Goal: Complete application form

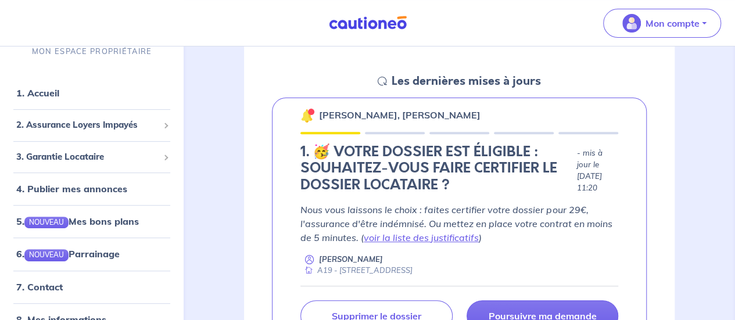
scroll to position [238, 0]
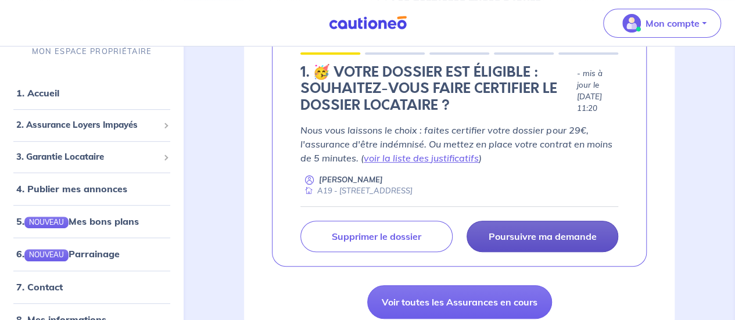
click at [559, 224] on link "Poursuivre ma demande" at bounding box center [543, 236] width 152 height 31
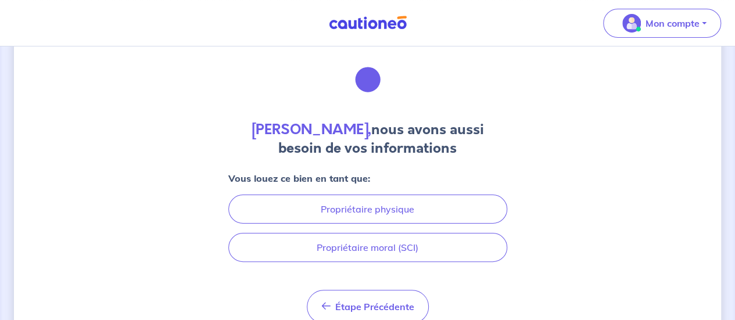
scroll to position [73, 0]
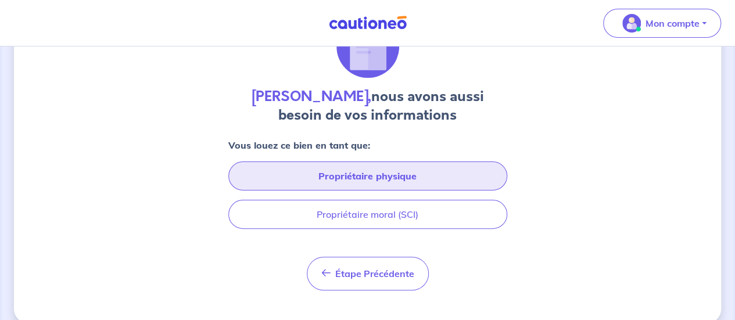
click at [400, 167] on button "Propriétaire physique" at bounding box center [367, 176] width 279 height 29
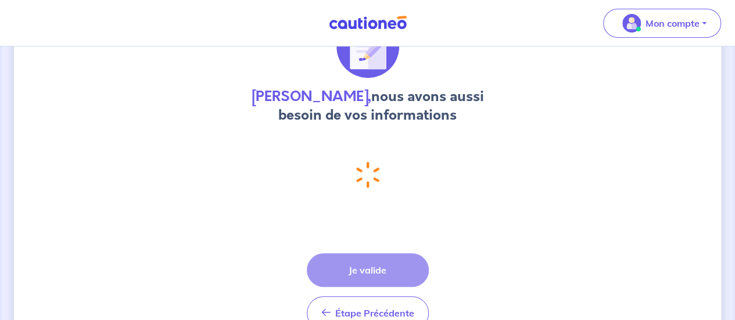
select select "FR"
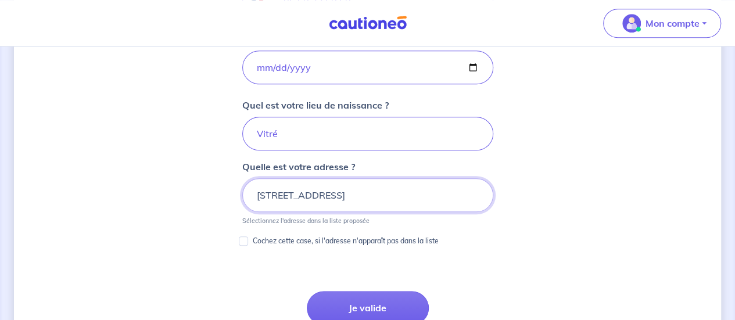
scroll to position [575, 0]
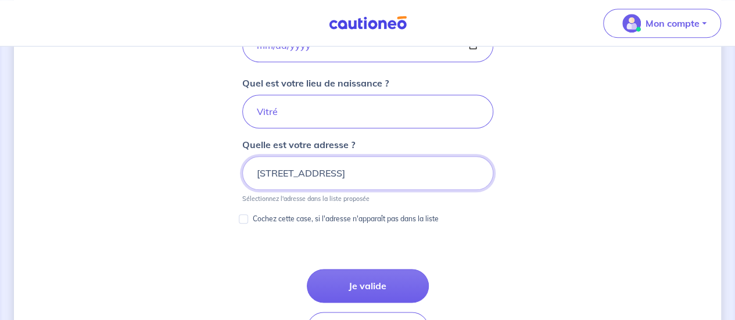
click at [260, 168] on input "2190 Avenue Fortuné Ferrini, 13080 Aix-en-Provence" at bounding box center [367, 173] width 251 height 34
click at [616, 262] on div "Xavier Charil, nous avons aussi besoin de vos informations Vous louez ce bien e…" at bounding box center [367, 28] width 707 height 1084
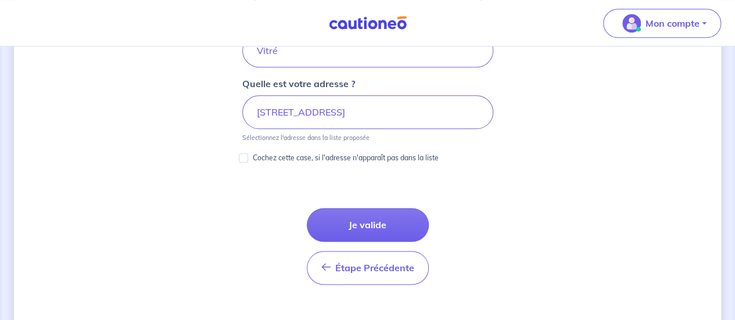
scroll to position [692, 0]
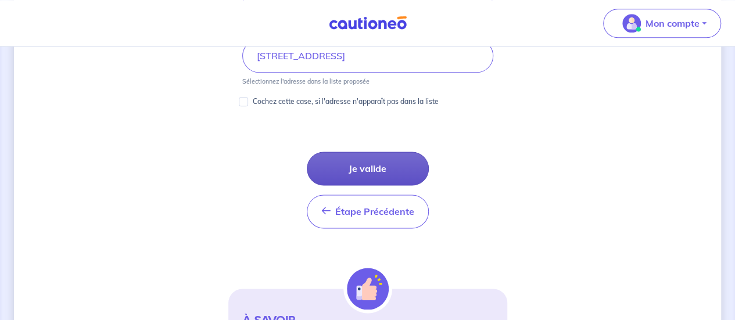
click at [385, 169] on button "Je valide" at bounding box center [368, 169] width 122 height 34
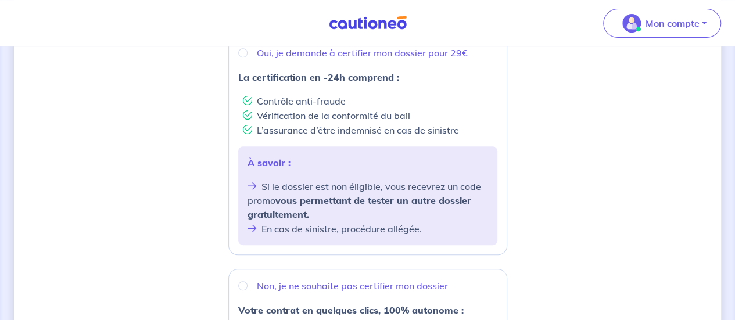
scroll to position [205, 0]
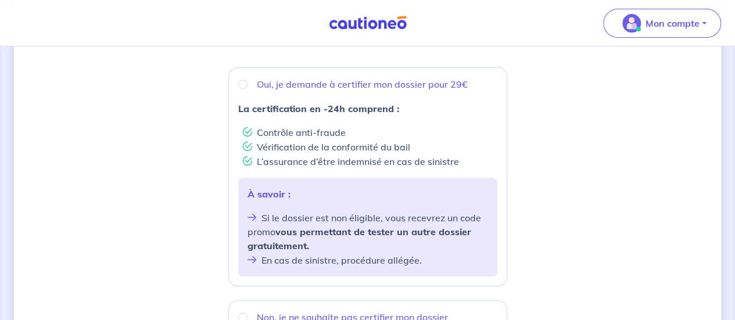
click at [246, 80] on div "Oui, je demande à certifier mon dossier pour 29€" at bounding box center [367, 84] width 259 height 14
radio input "true"
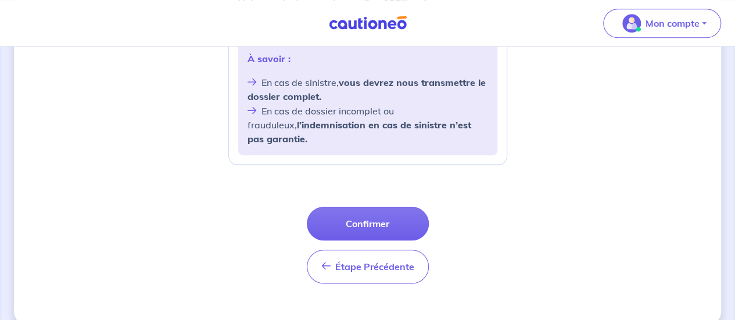
scroll to position [545, 0]
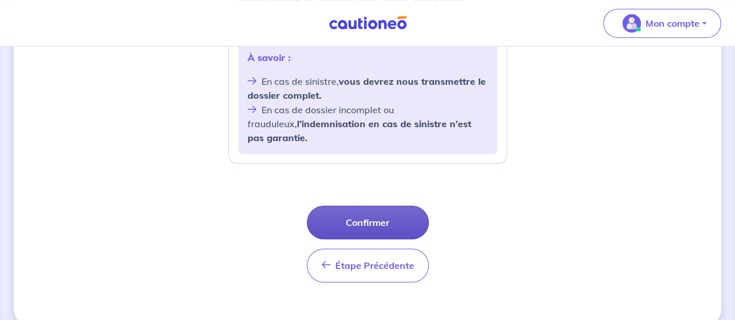
click at [364, 210] on button "Confirmer" at bounding box center [368, 223] width 122 height 34
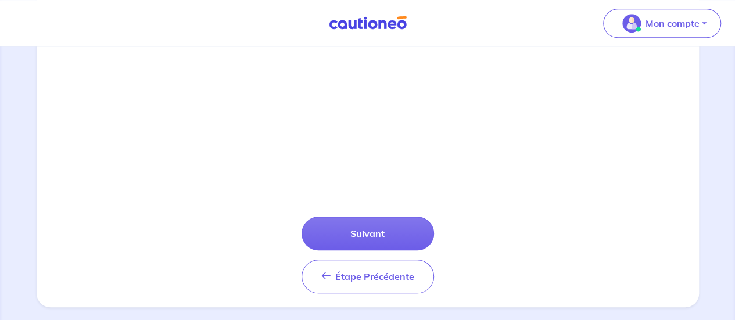
scroll to position [476, 0]
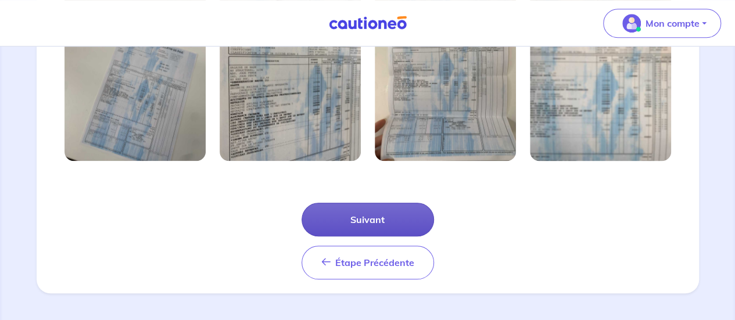
click at [347, 215] on button "Suivant" at bounding box center [368, 220] width 133 height 34
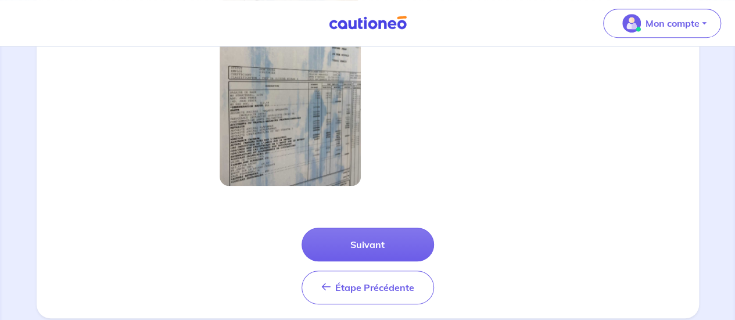
scroll to position [405, 0]
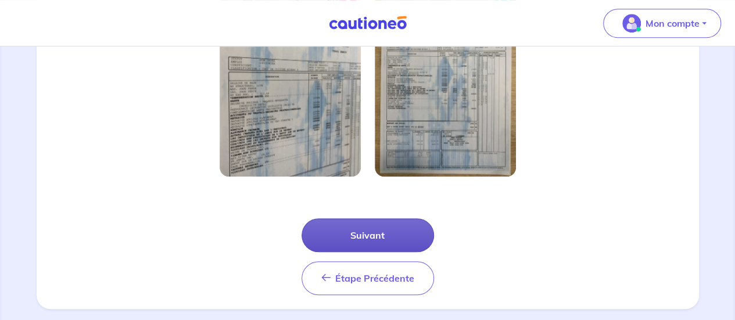
click at [371, 226] on button "Suivant" at bounding box center [368, 236] width 133 height 34
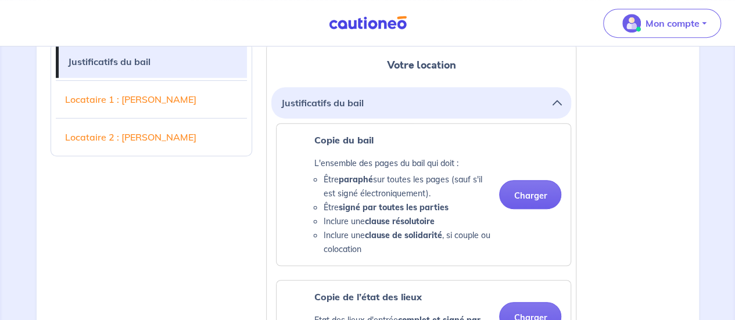
scroll to position [314, 0]
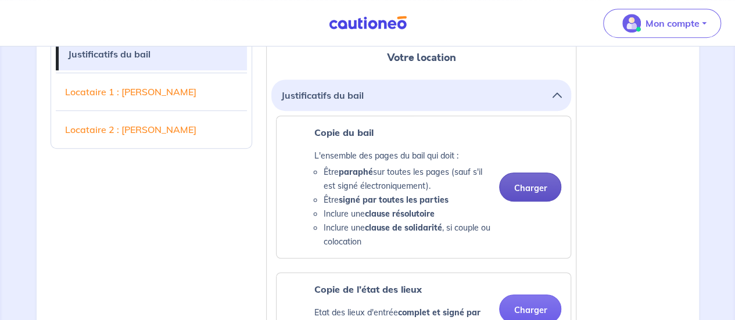
click at [523, 191] on button "Charger" at bounding box center [530, 187] width 62 height 29
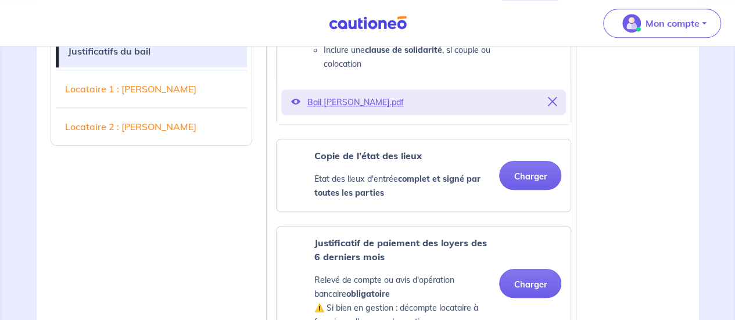
scroll to position [527, 0]
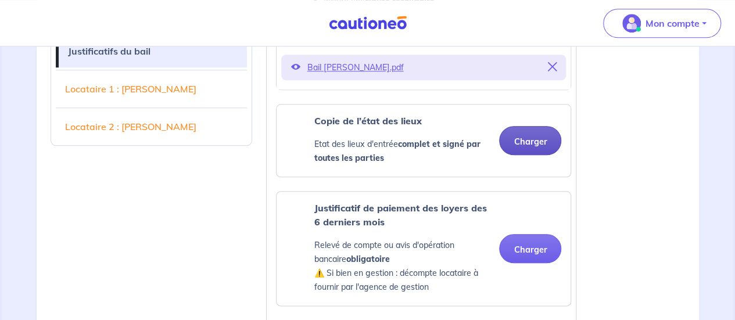
click at [544, 147] on button "Charger" at bounding box center [530, 140] width 62 height 29
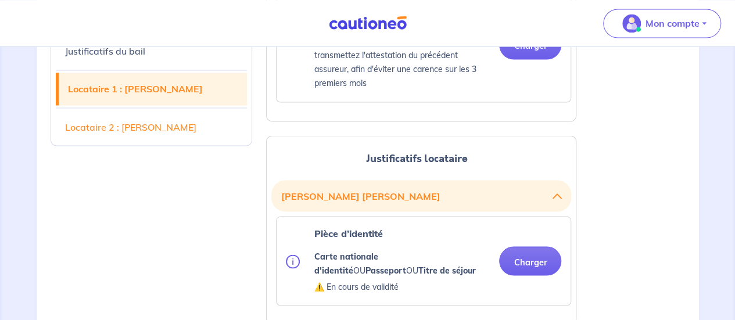
scroll to position [1038, 0]
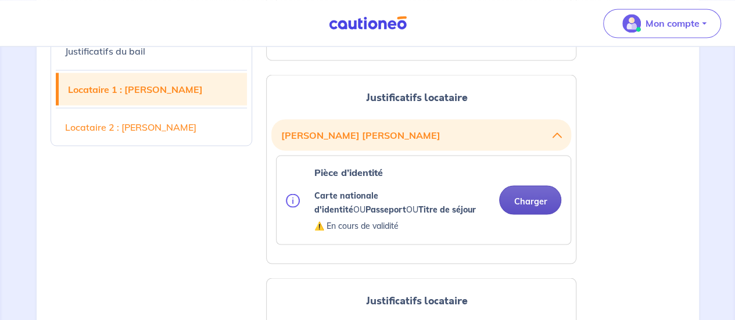
click at [545, 197] on button "Charger" at bounding box center [530, 199] width 62 height 29
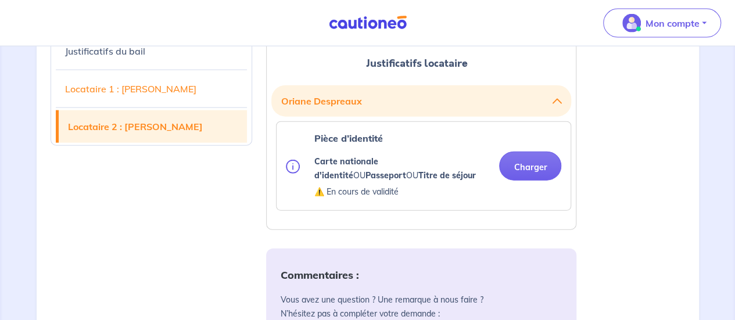
scroll to position [1317, 0]
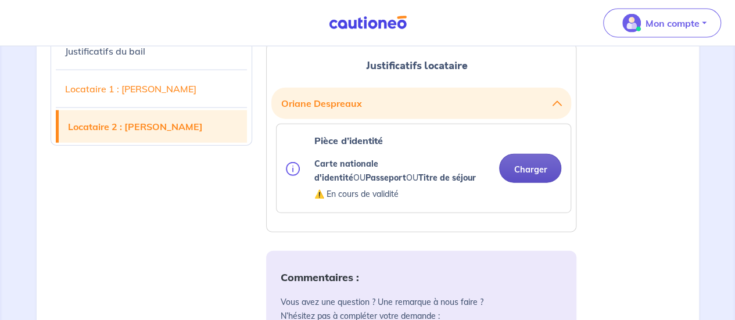
click at [542, 162] on button "Charger" at bounding box center [530, 168] width 62 height 29
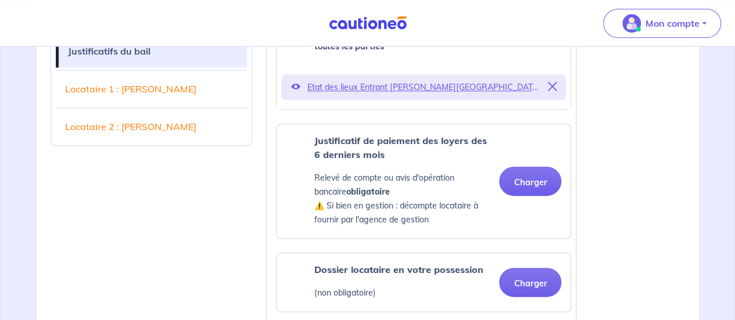
scroll to position [627, 0]
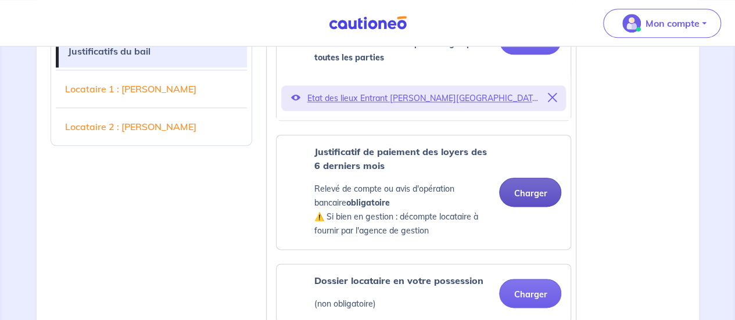
click at [537, 198] on button "Charger" at bounding box center [530, 192] width 62 height 29
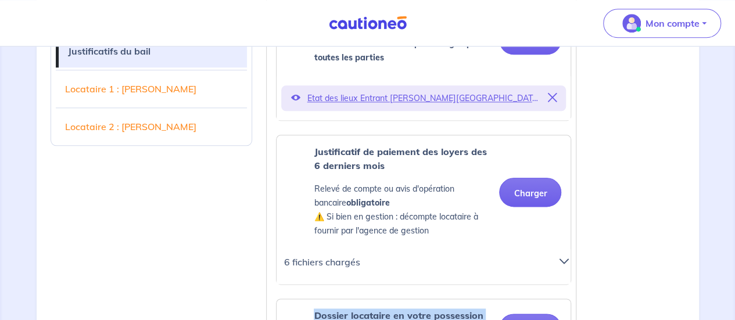
drag, startPoint x: 562, startPoint y: 260, endPoint x: 538, endPoint y: 291, distance: 38.6
click at [538, 291] on ul "Copie du bail L'ensemble des pages du bail qui doit : Être paraphé sur toutes l…" at bounding box center [421, 144] width 300 height 685
click at [564, 266] on div at bounding box center [565, 267] width 26 height 26
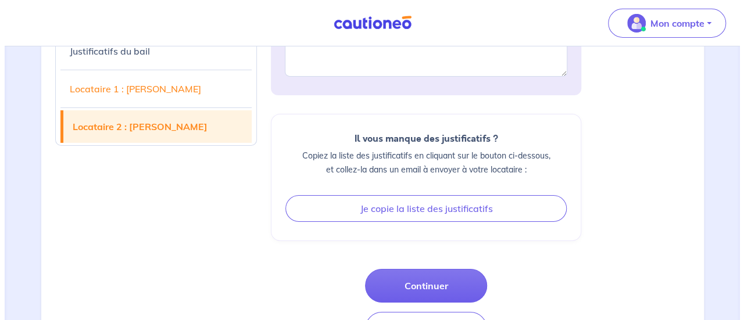
scroll to position [1953, 0]
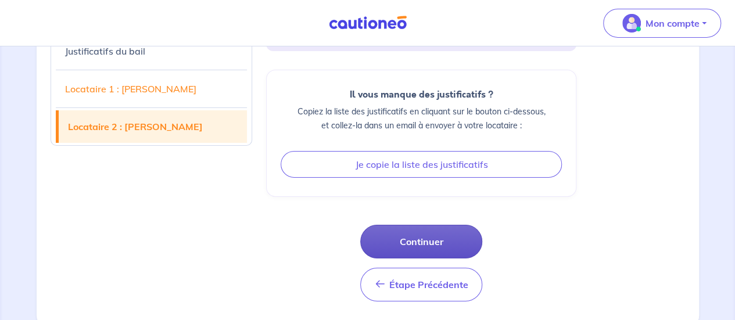
click at [413, 234] on button "Continuer" at bounding box center [421, 242] width 122 height 34
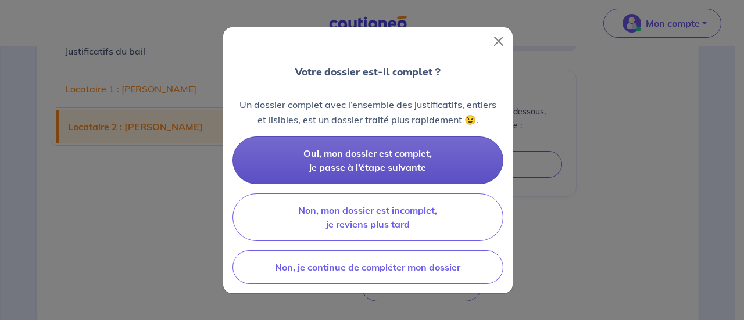
click at [384, 162] on span "Oui, mon dossier est complet, je passe à l’étape suivante" at bounding box center [367, 161] width 128 height 26
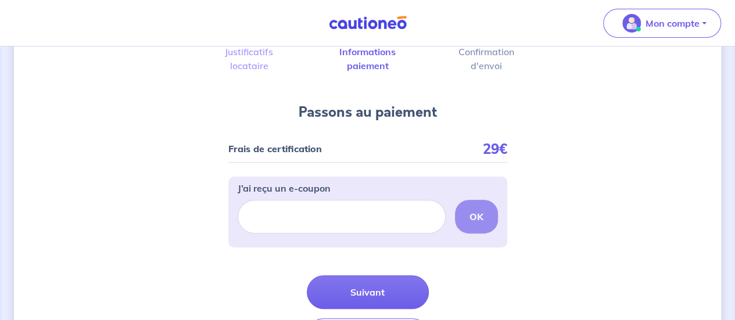
scroll to position [92, 0]
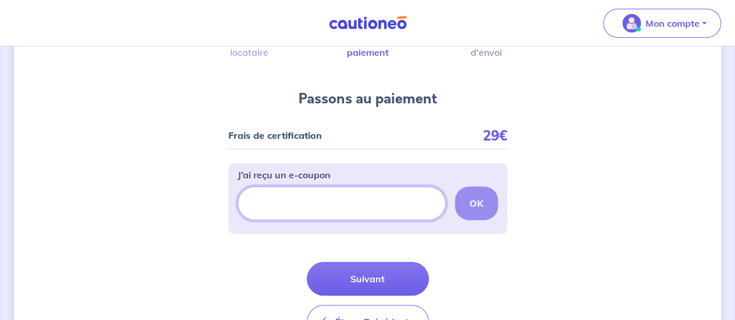
click at [277, 205] on input "J’ai reçu un e-coupon" at bounding box center [342, 204] width 208 height 34
type input "CAU-NEW"
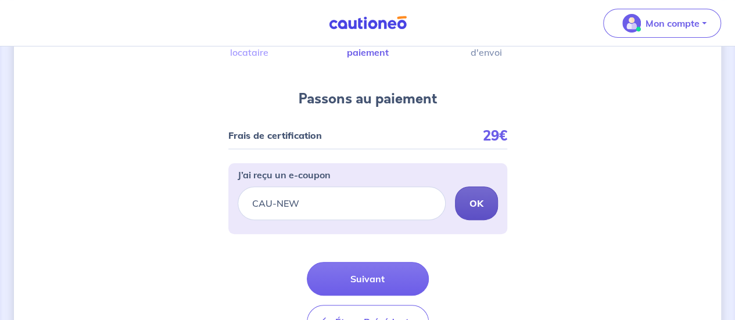
click at [479, 205] on strong "OK" at bounding box center [477, 204] width 14 height 12
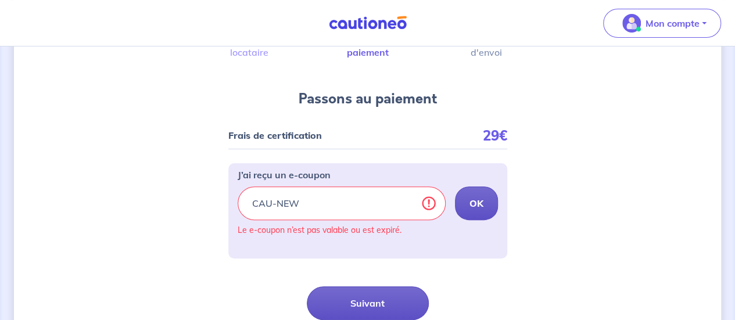
click at [384, 305] on button "Suivant" at bounding box center [368, 304] width 122 height 34
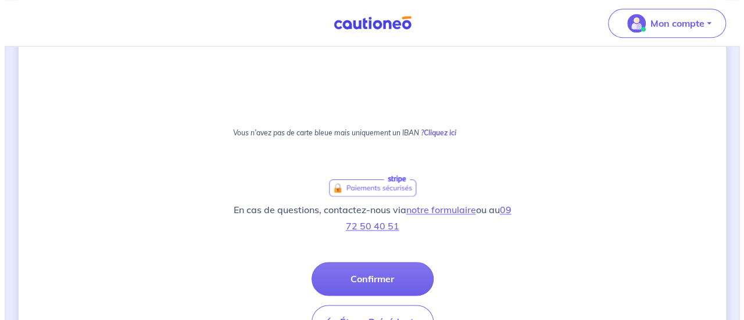
scroll to position [792, 0]
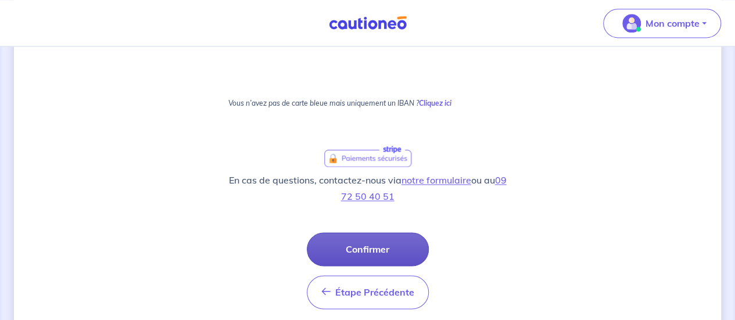
click at [374, 252] on button "Confirmer" at bounding box center [368, 250] width 122 height 34
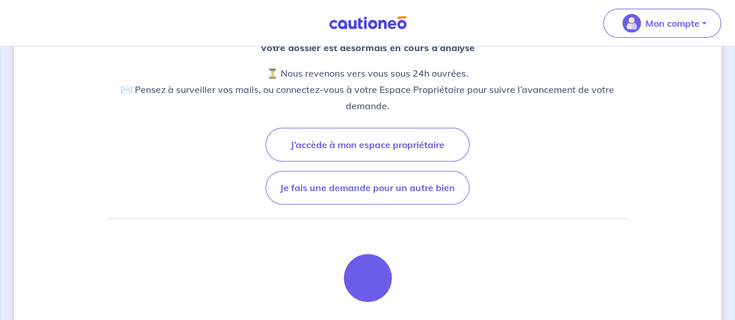
scroll to position [151, 0]
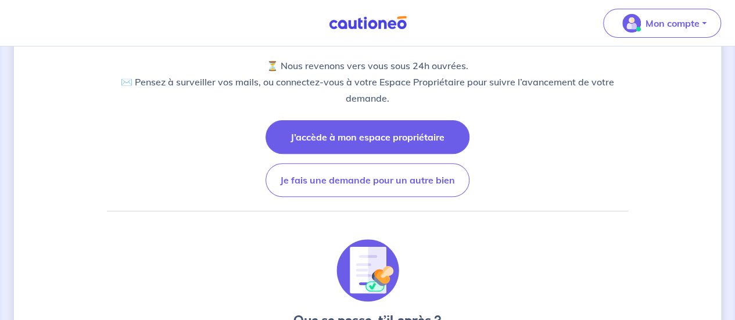
click at [409, 137] on button "J’accède à mon espace propriétaire" at bounding box center [368, 137] width 204 height 34
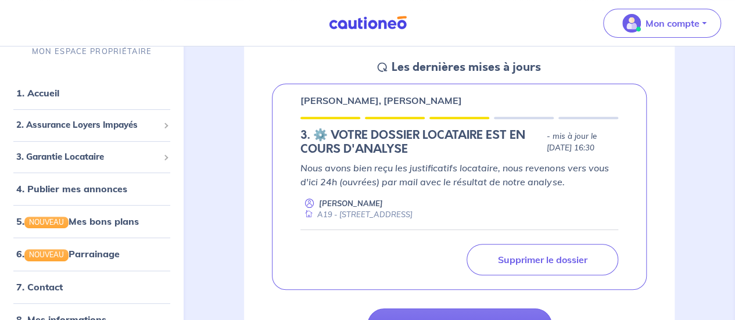
scroll to position [187, 0]
